Goal: Register for event/course

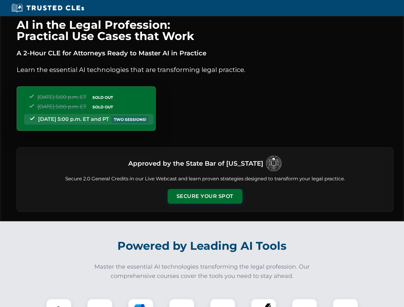
click at [204, 196] on button "Secure Your Spot" at bounding box center [204, 196] width 75 height 15
click at [59, 303] on img at bounding box center [59, 311] width 19 height 19
click at [100, 303] on div at bounding box center [100, 311] width 26 height 26
